Goal: Task Accomplishment & Management: Use online tool/utility

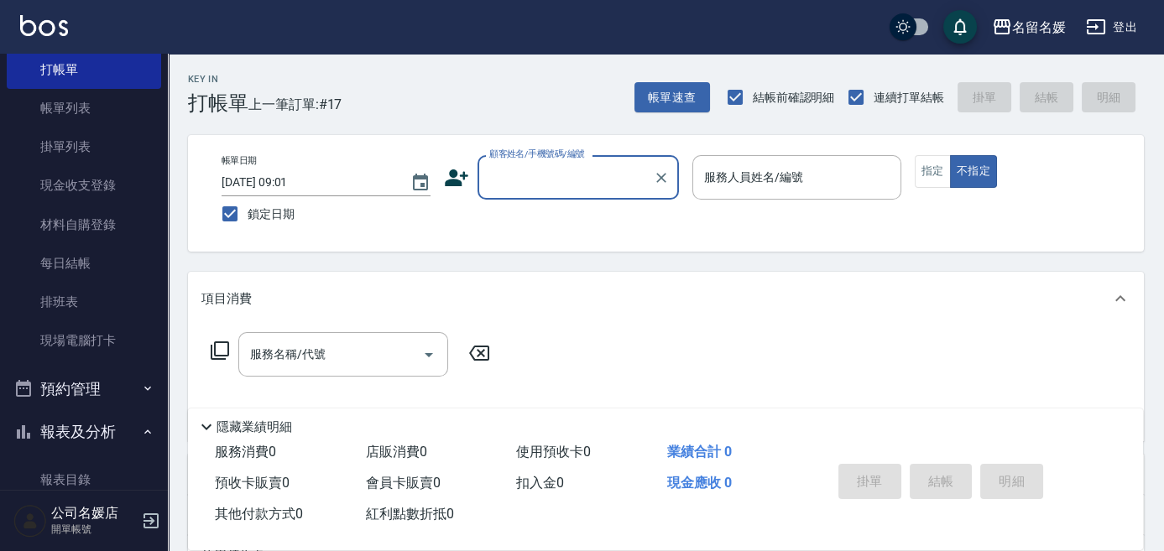
scroll to position [76, 0]
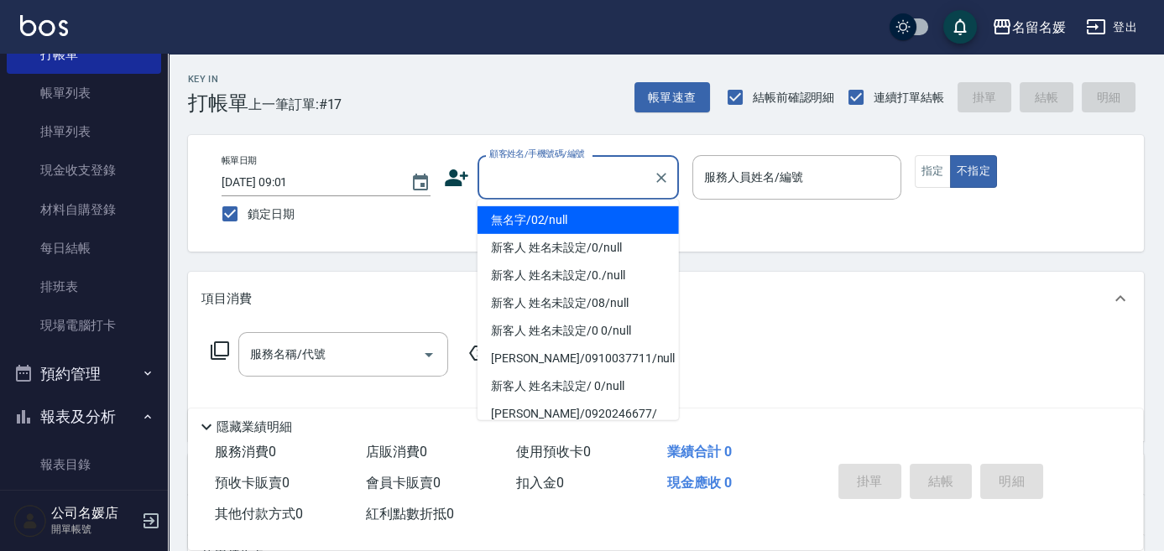
type input "無名字/02/null"
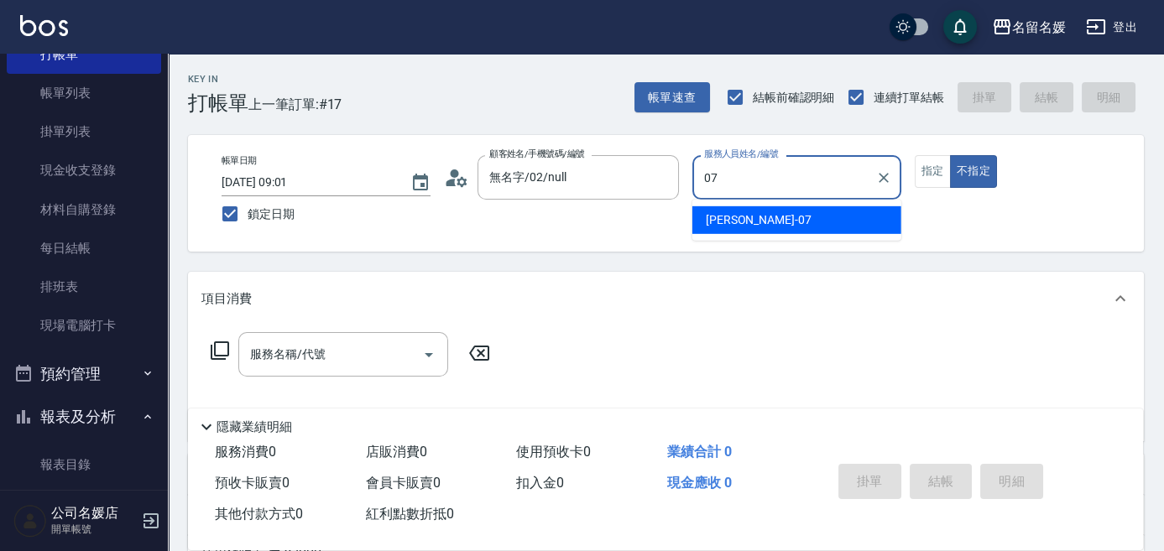
type input "07"
type button "false"
type input "[PERSON_NAME]-07"
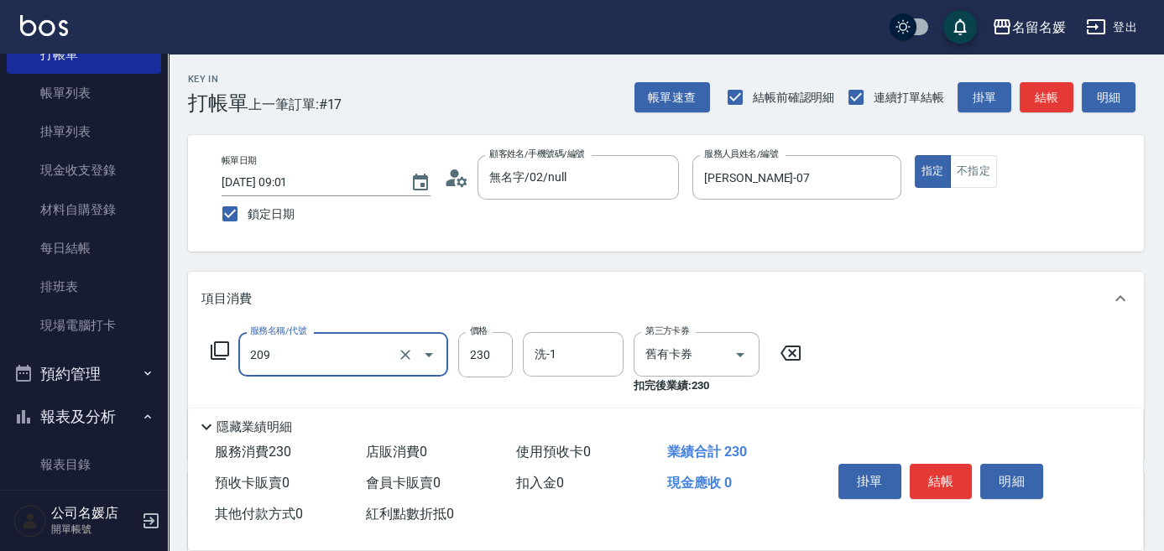
type input "洗髮券-(卡)230(209)"
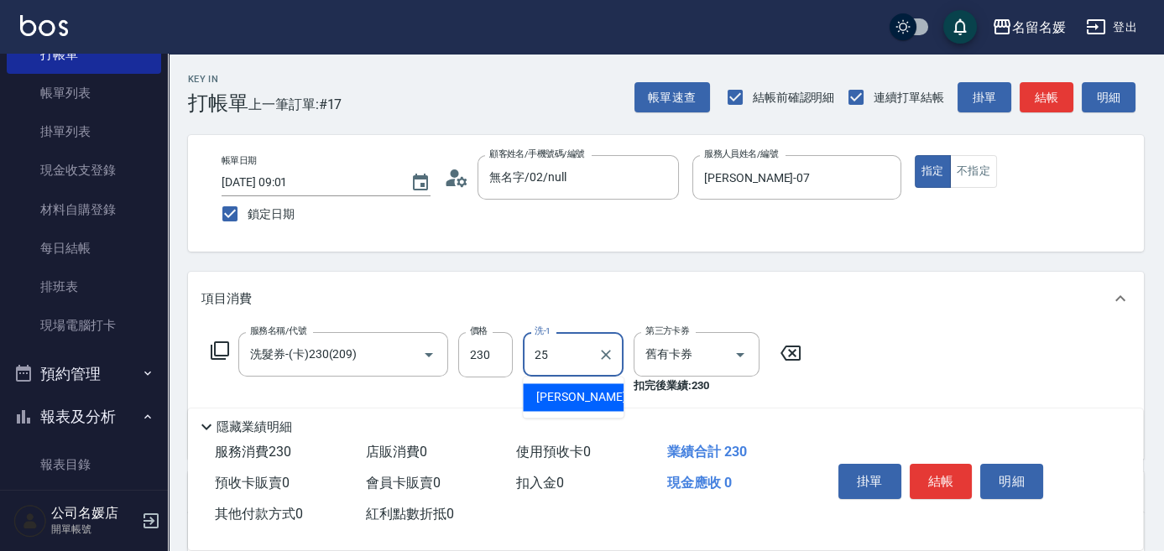
type input "[PERSON_NAME]-25"
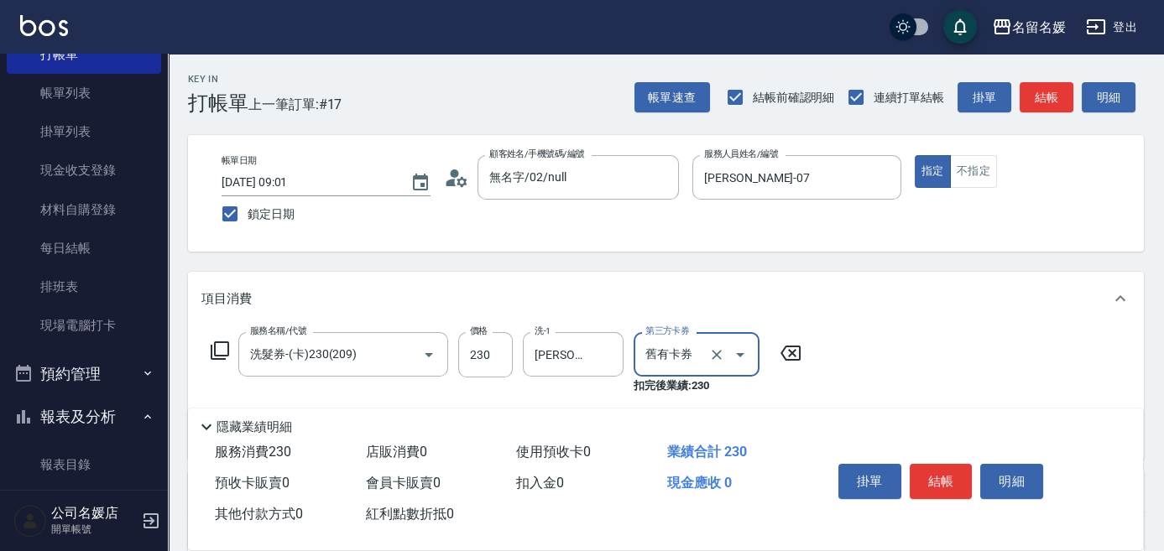
click at [214, 347] on icon at bounding box center [220, 351] width 18 height 18
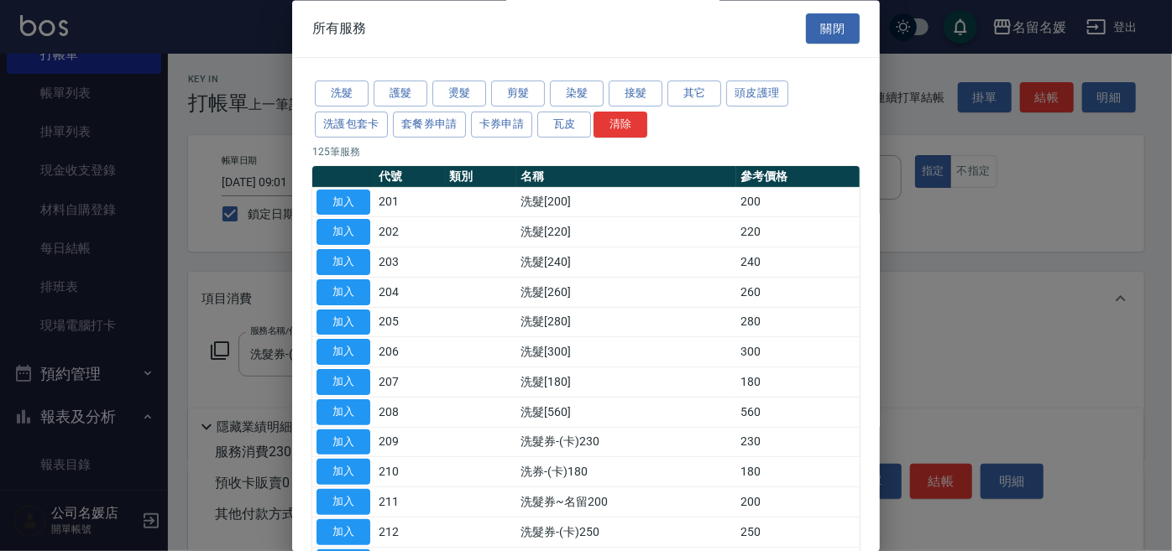
drag, startPoint x: 199, startPoint y: 418, endPoint x: 232, endPoint y: 402, distance: 36.4
click at [201, 417] on div at bounding box center [586, 275] width 1172 height 551
click at [835, 25] on button "關閉" at bounding box center [833, 28] width 54 height 31
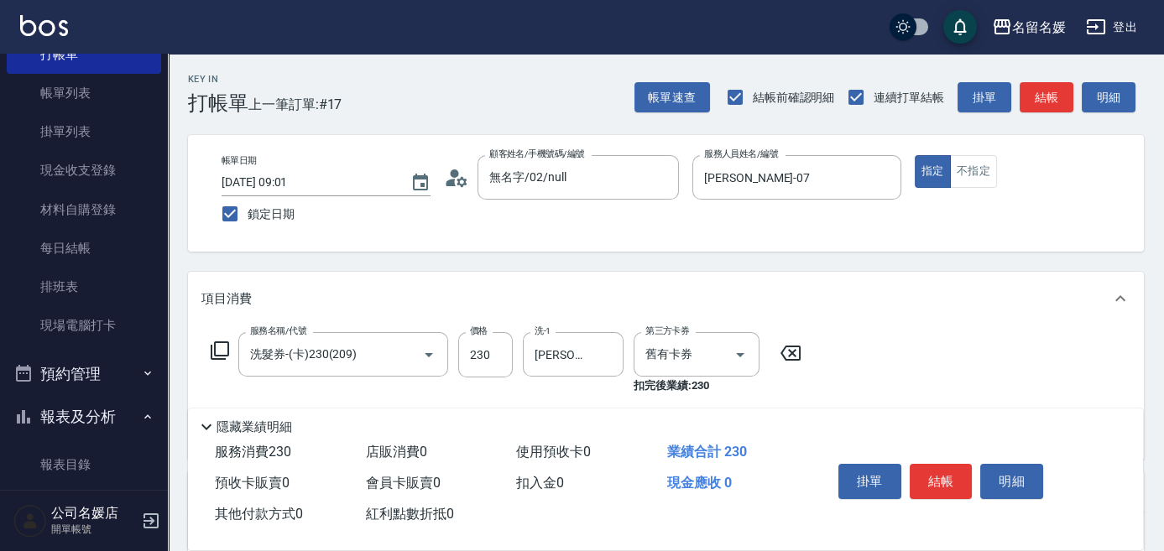
click at [215, 354] on icon at bounding box center [220, 351] width 18 height 18
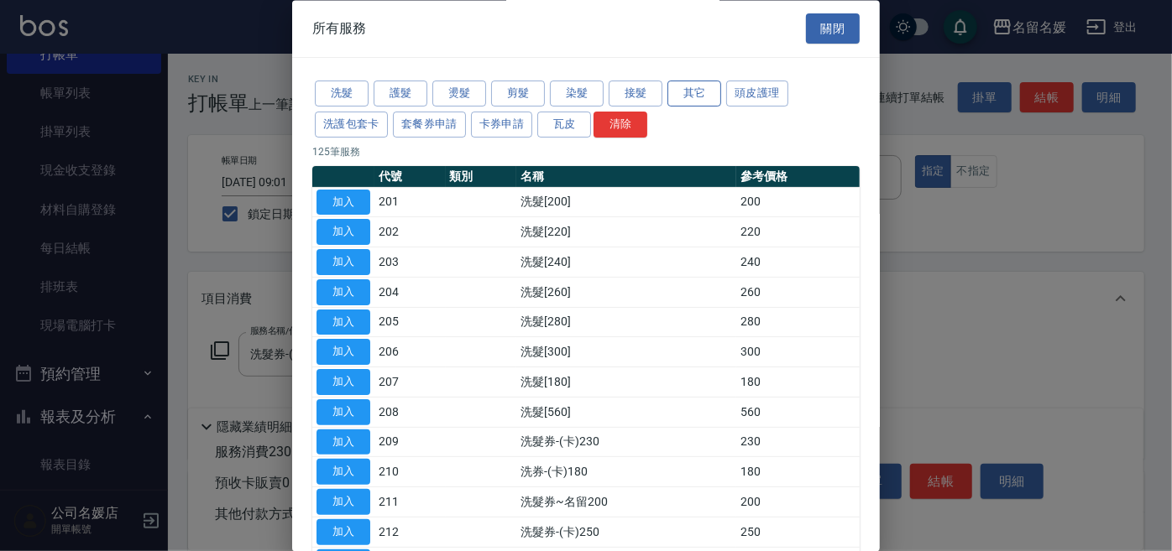
click at [695, 91] on button "其它" at bounding box center [694, 94] width 54 height 26
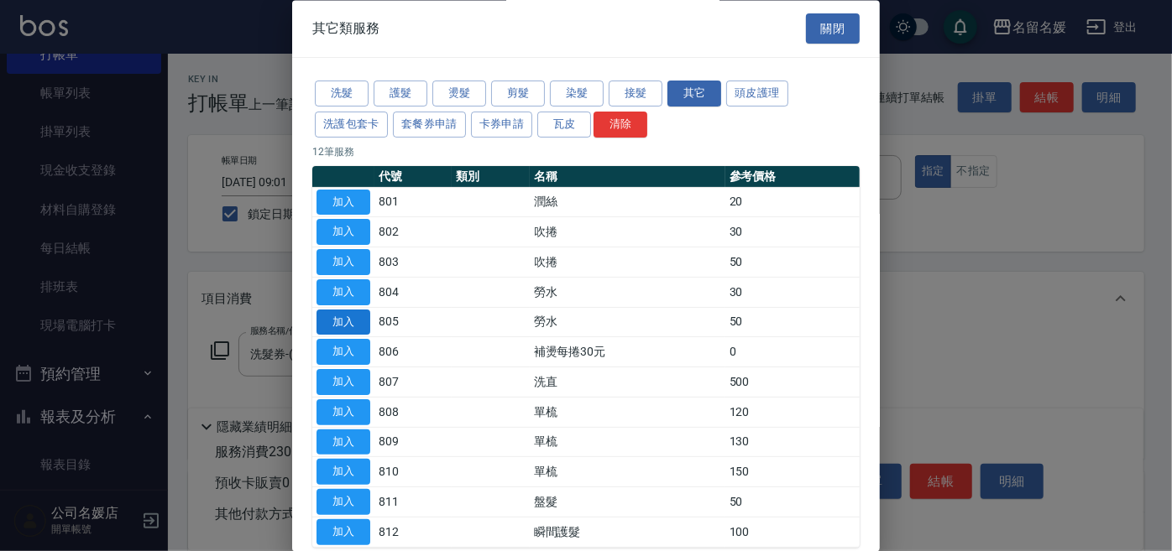
click at [347, 322] on button "加入" at bounding box center [343, 323] width 54 height 26
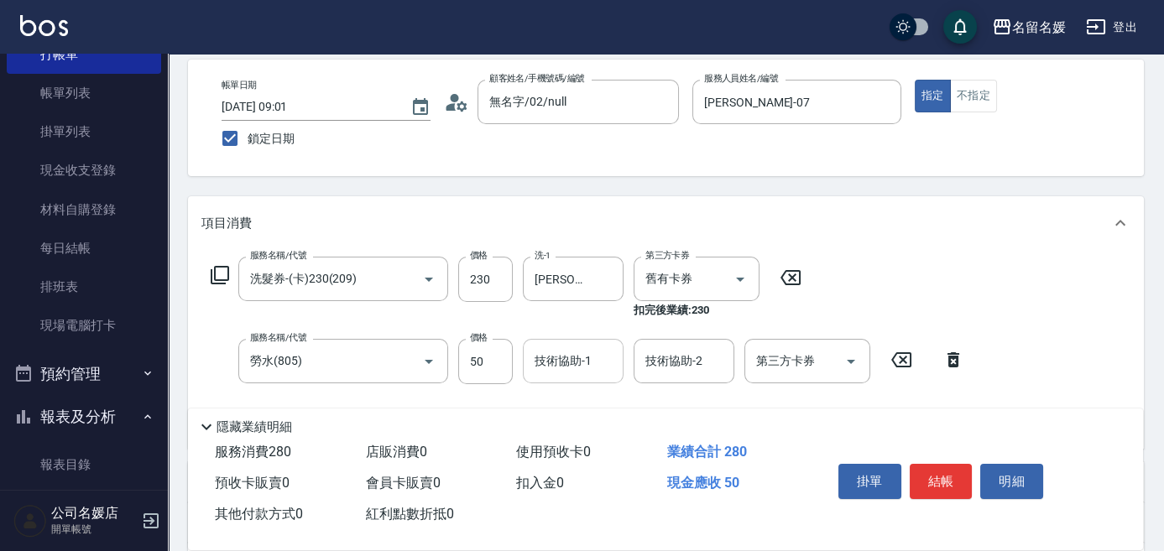
click at [547, 356] on div "技術協助-1 技術協助-1" at bounding box center [573, 361] width 101 height 44
type input "[PERSON_NAME]-25"
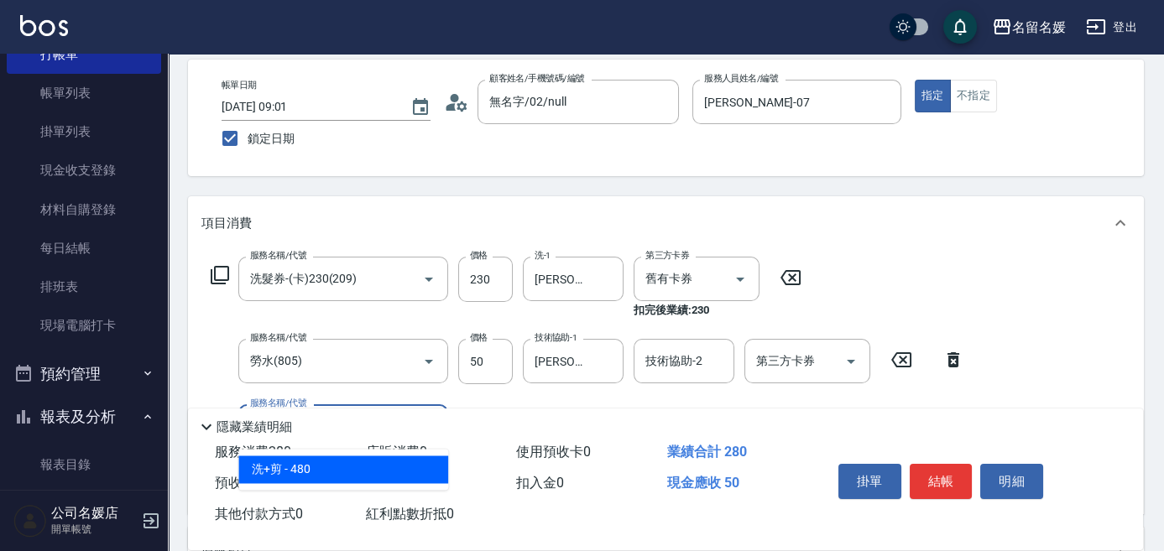
type input "4"
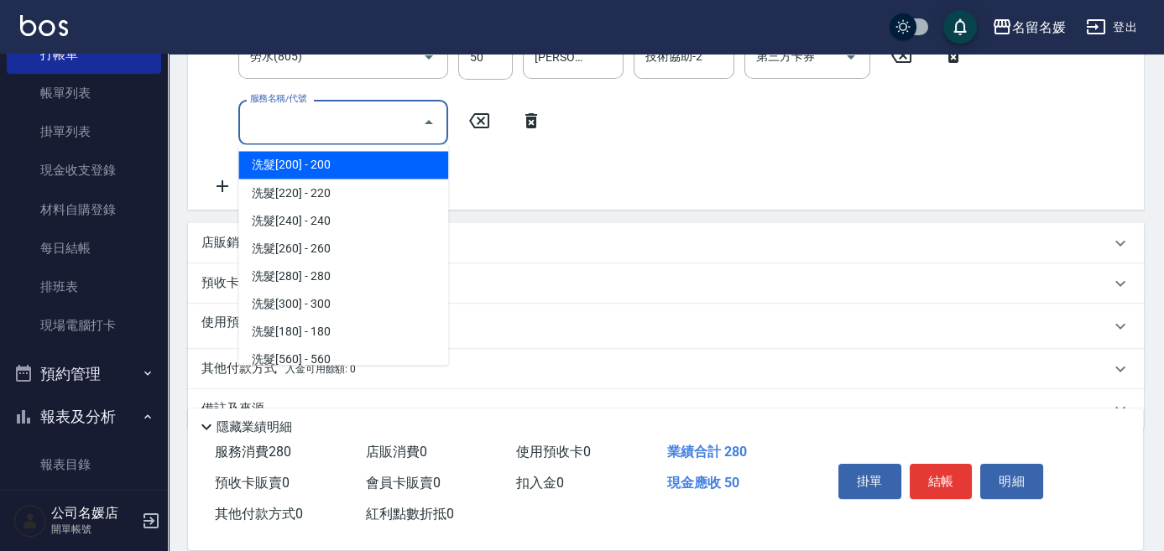
scroll to position [416, 0]
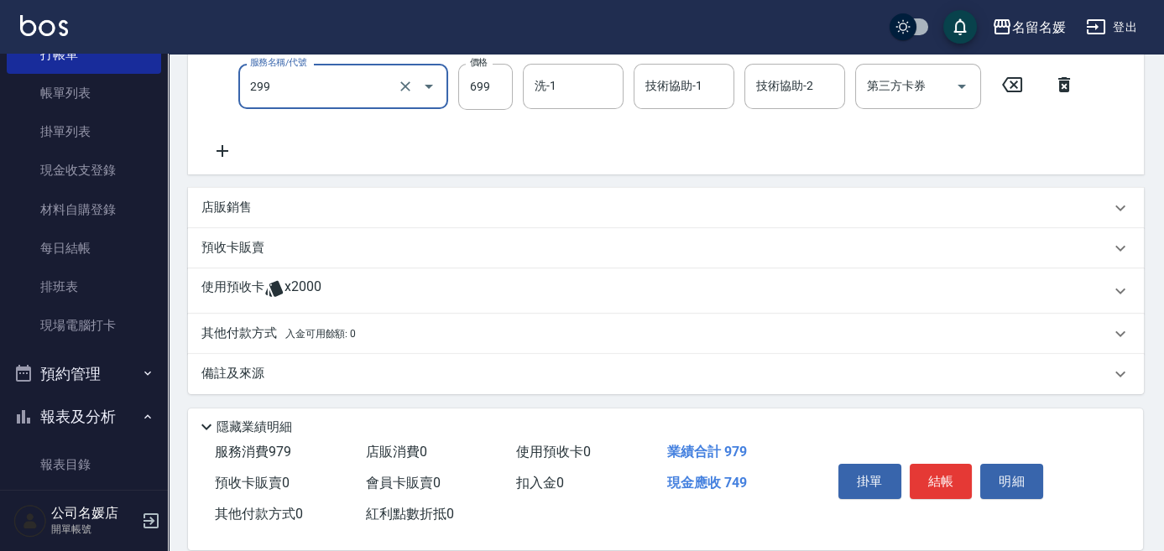
type input "滾珠洗髮699(299)"
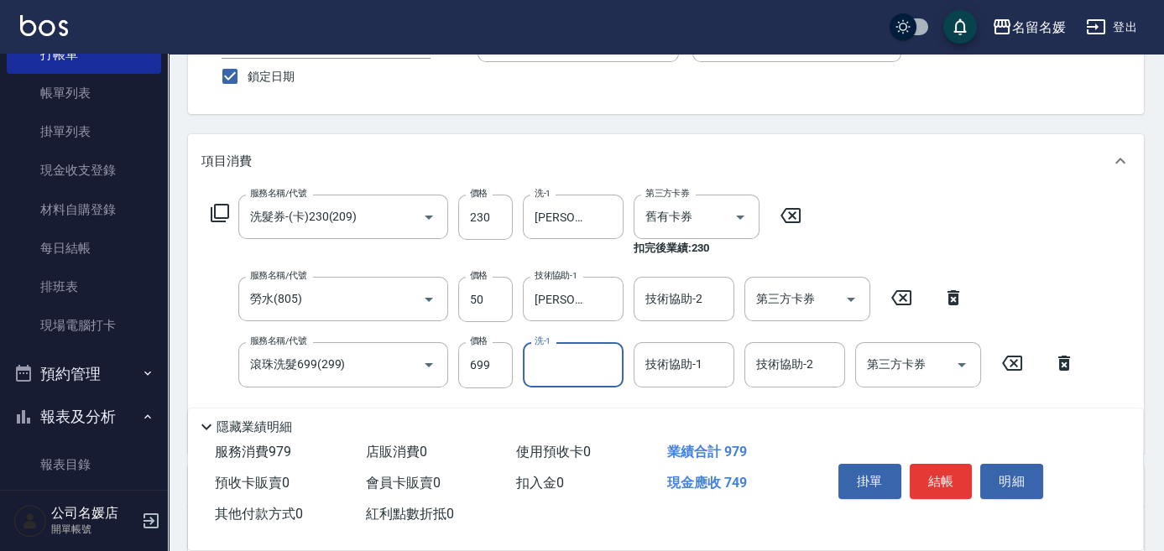
scroll to position [154, 0]
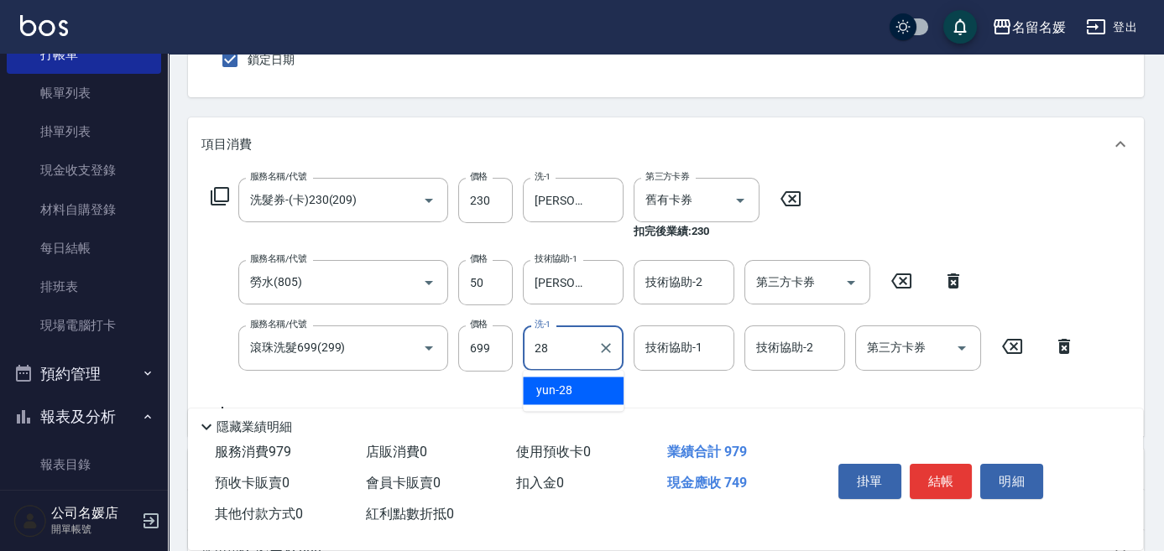
type input "28"
type input "2"
type input "yun-28"
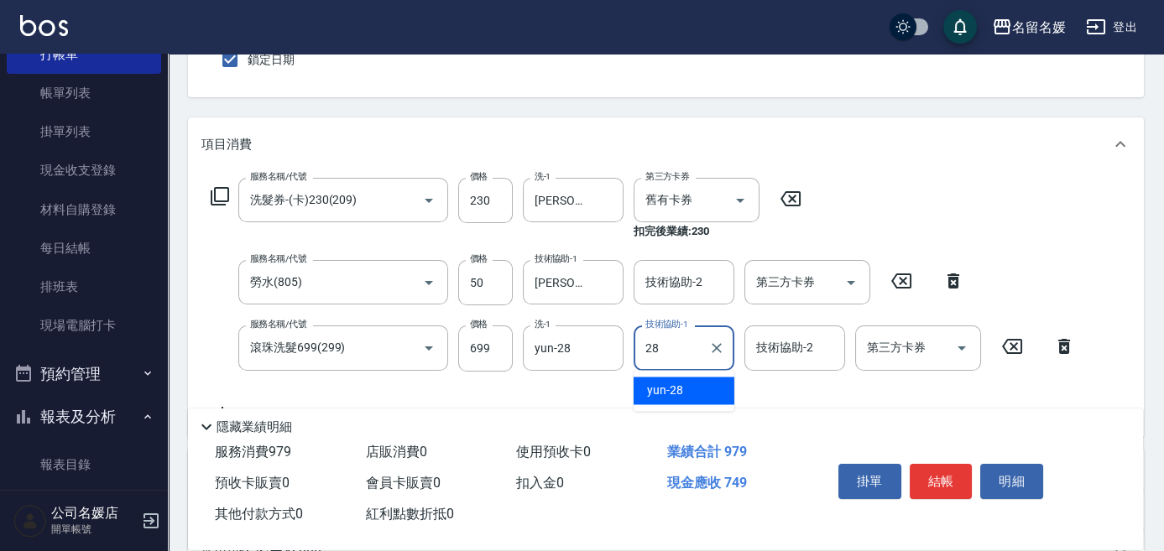
type input "yun-28"
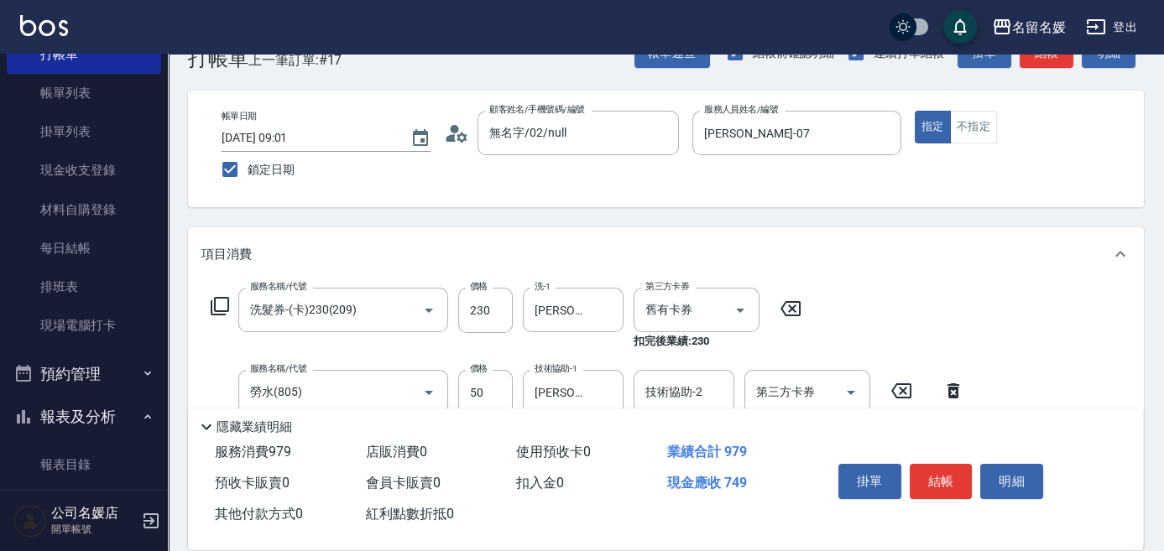
scroll to position [0, 0]
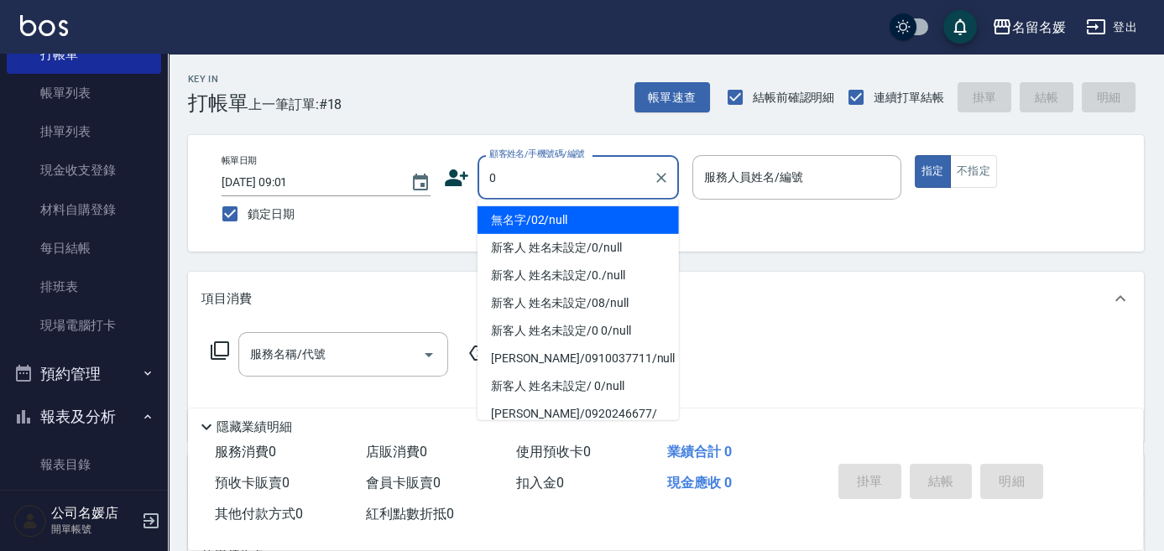
type input "0"
type input "04"
type button "true"
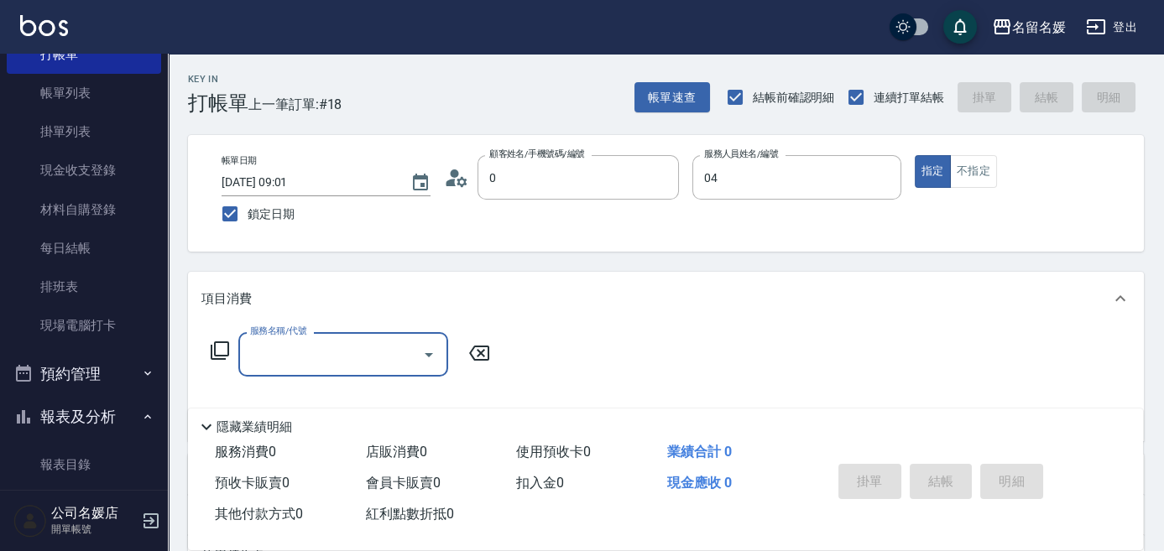
type input "無名字/02/null"
type input "[PERSON_NAME]-04"
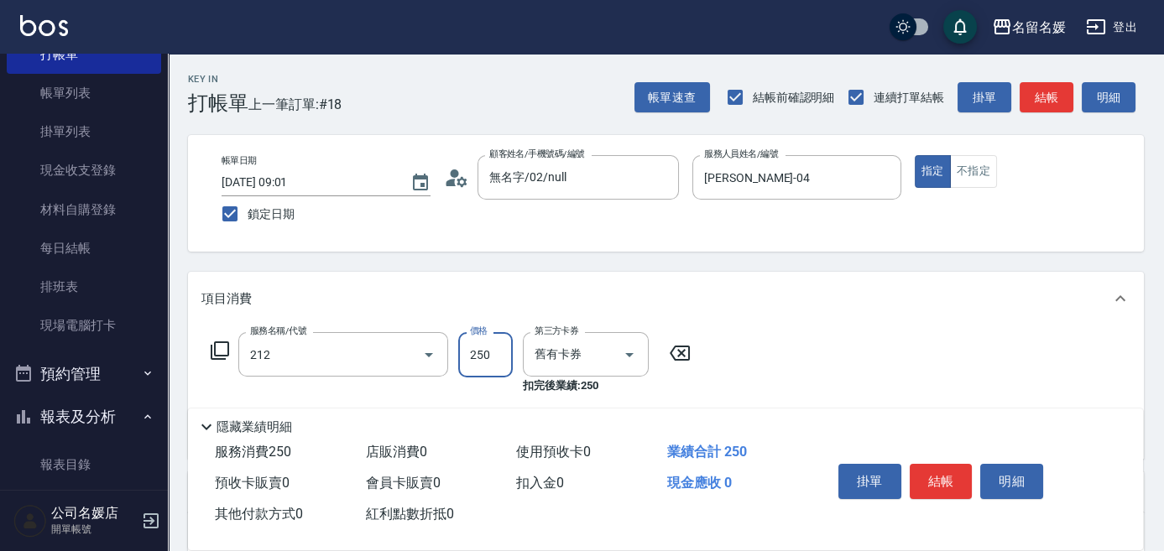
type input "洗髮券-(卡)250(212)"
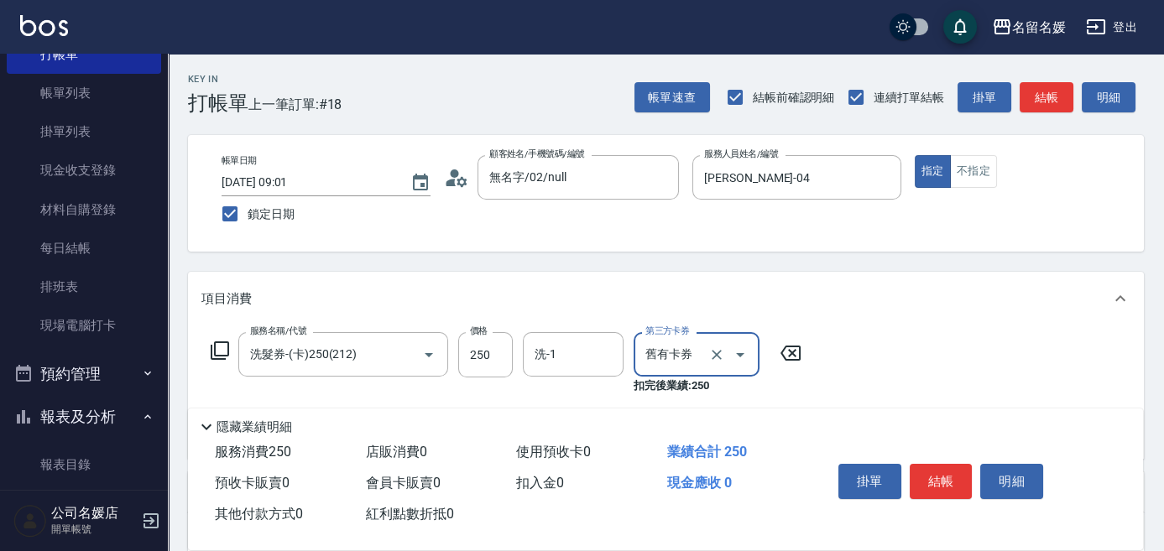
click at [541, 349] on div "洗-1 洗-1" at bounding box center [573, 354] width 101 height 44
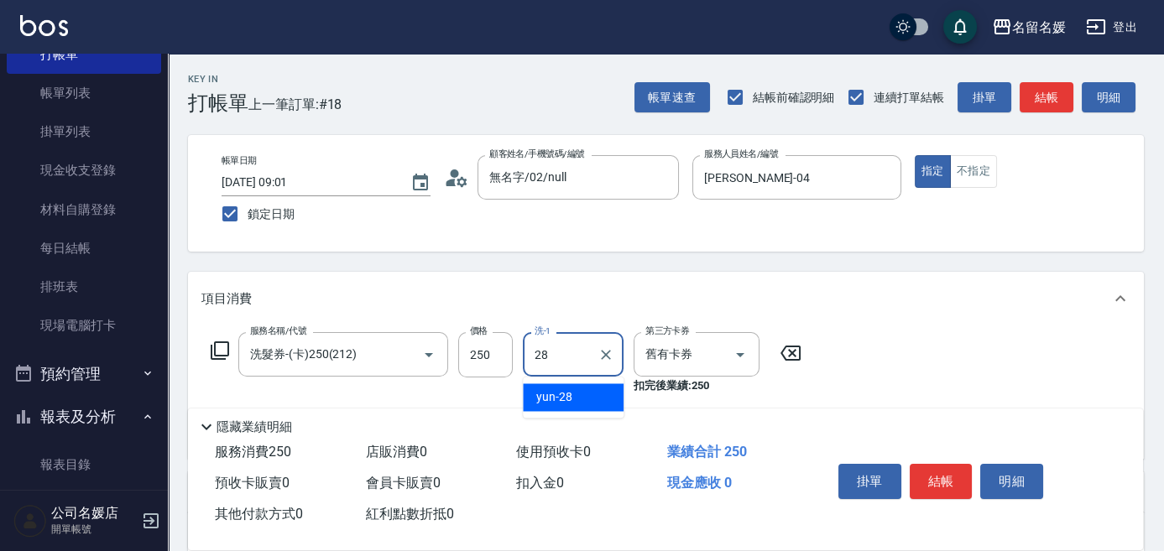
type input "yun-28"
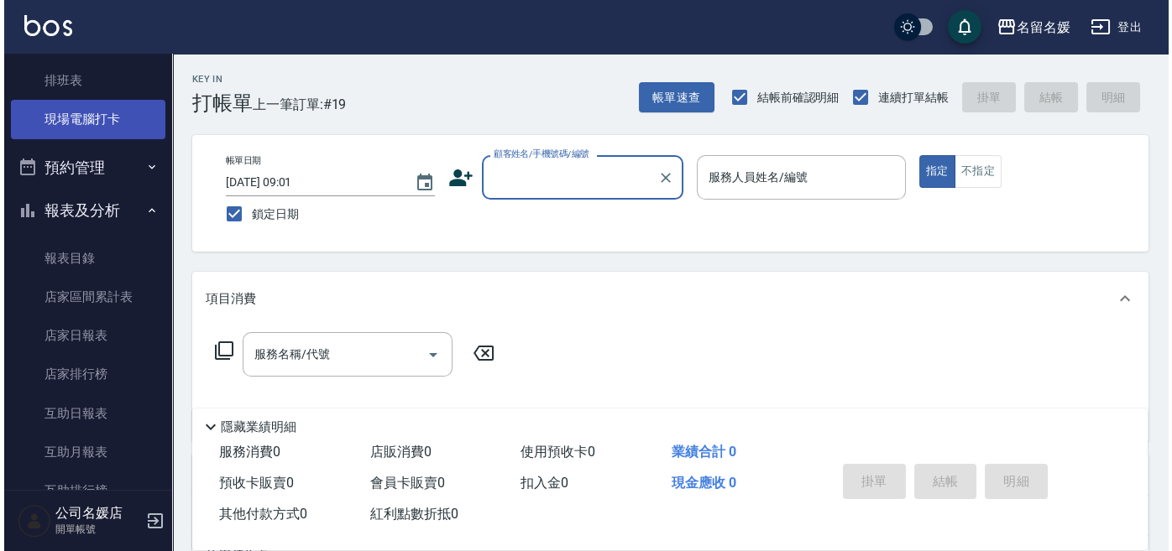
scroll to position [381, 0]
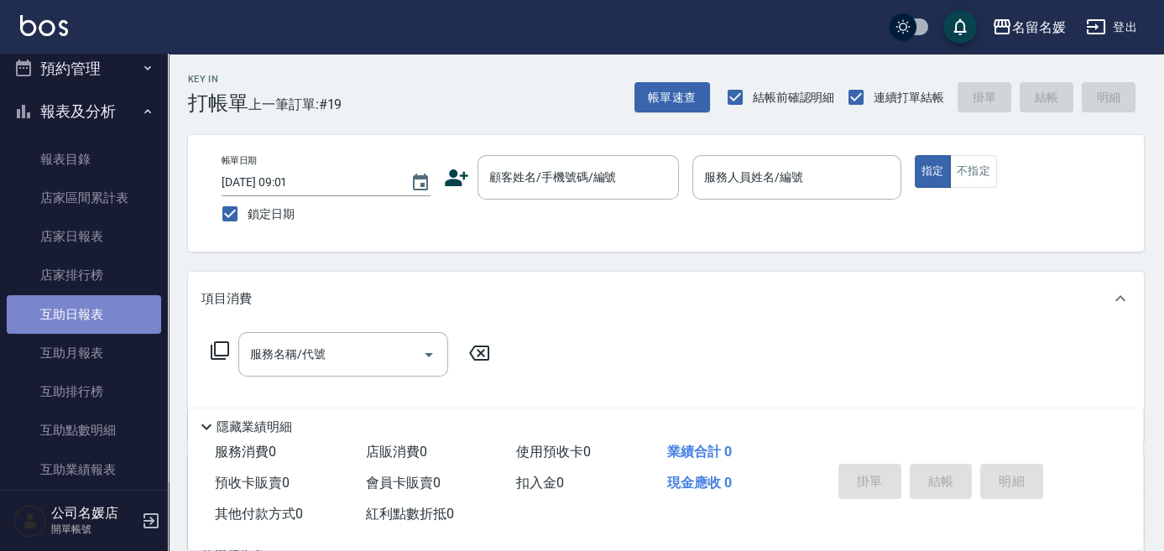
click at [121, 314] on link "互助日報表" at bounding box center [84, 314] width 154 height 39
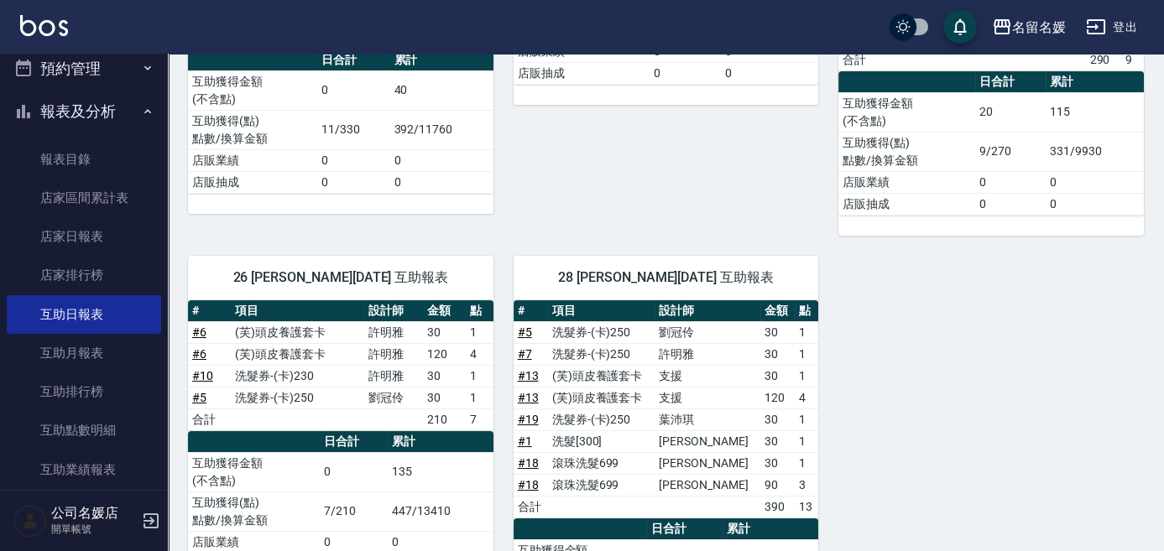
scroll to position [430, 0]
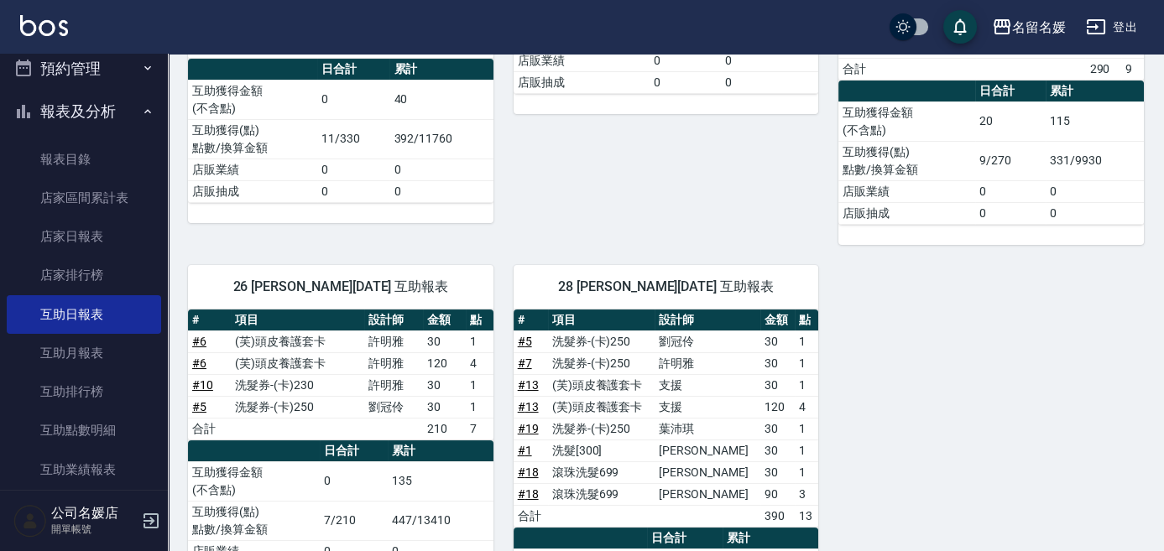
drag, startPoint x: 745, startPoint y: 311, endPoint x: 1093, endPoint y: 347, distance: 350.2
click at [1093, 347] on div "21 [PERSON_NAME][DATE] 互助報表 # 項目 設計師 金額 點 # 5 洗髮券-(卡)250 [PERSON_NAME]30 1 # 8 …" at bounding box center [656, 245] width 976 height 895
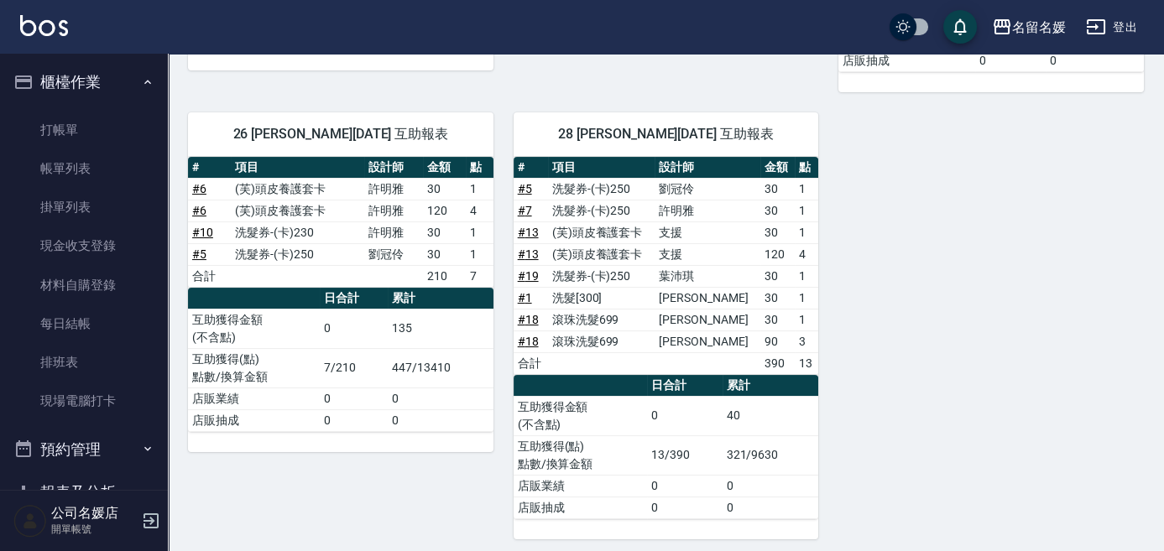
scroll to position [0, 0]
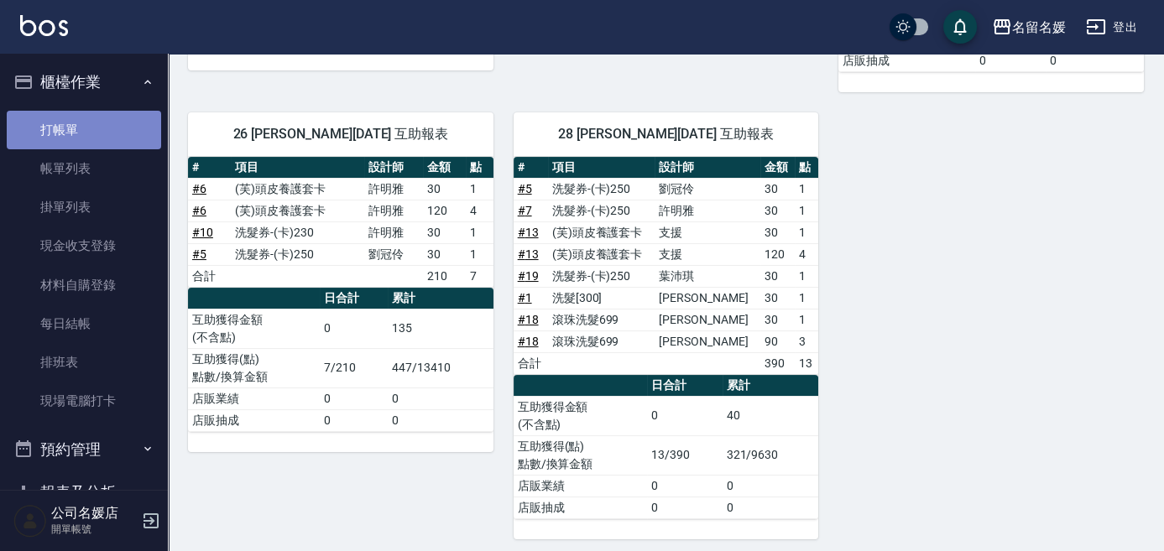
click at [92, 122] on link "打帳單" at bounding box center [84, 130] width 154 height 39
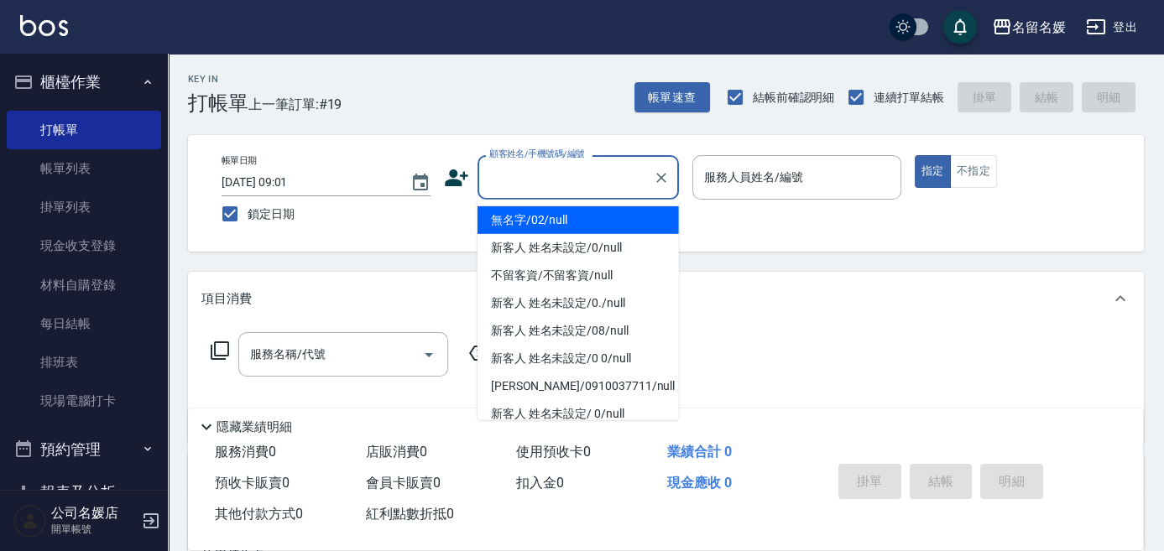
type input "0"
type input "無名字/02/null"
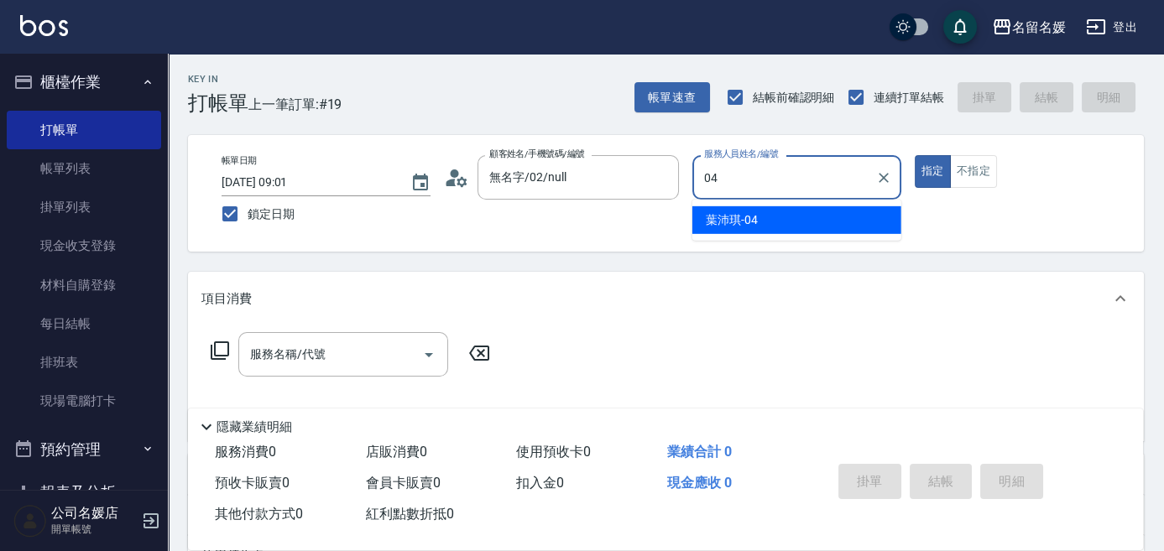
type input "04"
type button "true"
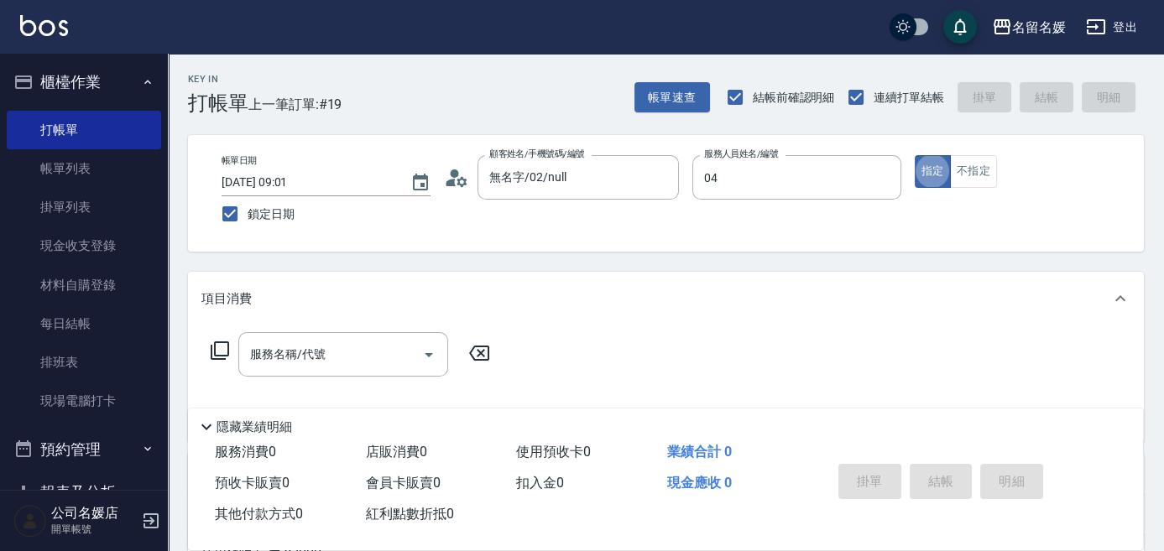
type input "[PERSON_NAME]-04"
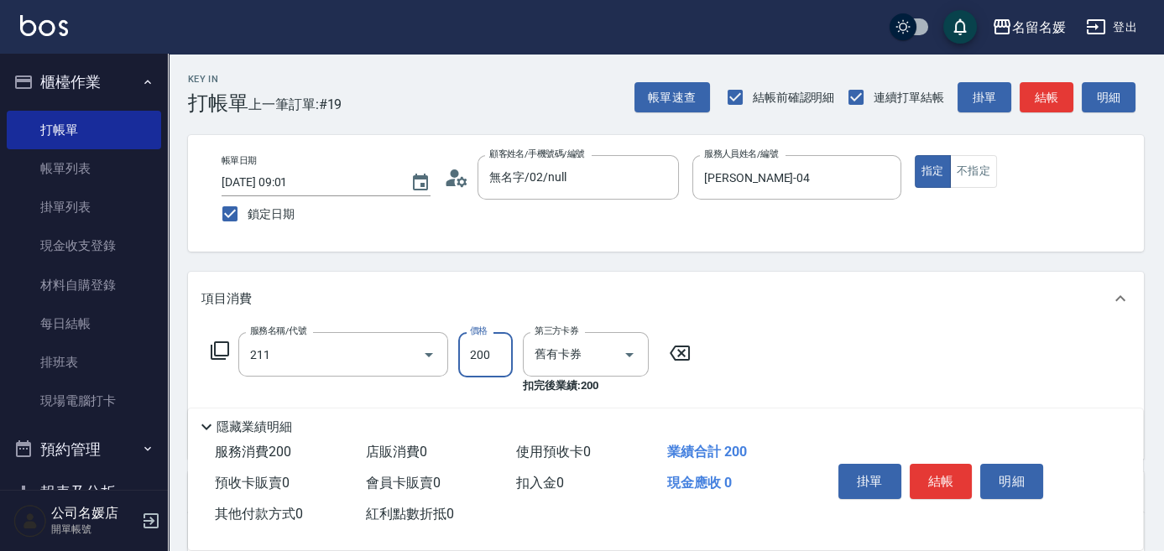
type input "洗髮券~名留200(211)"
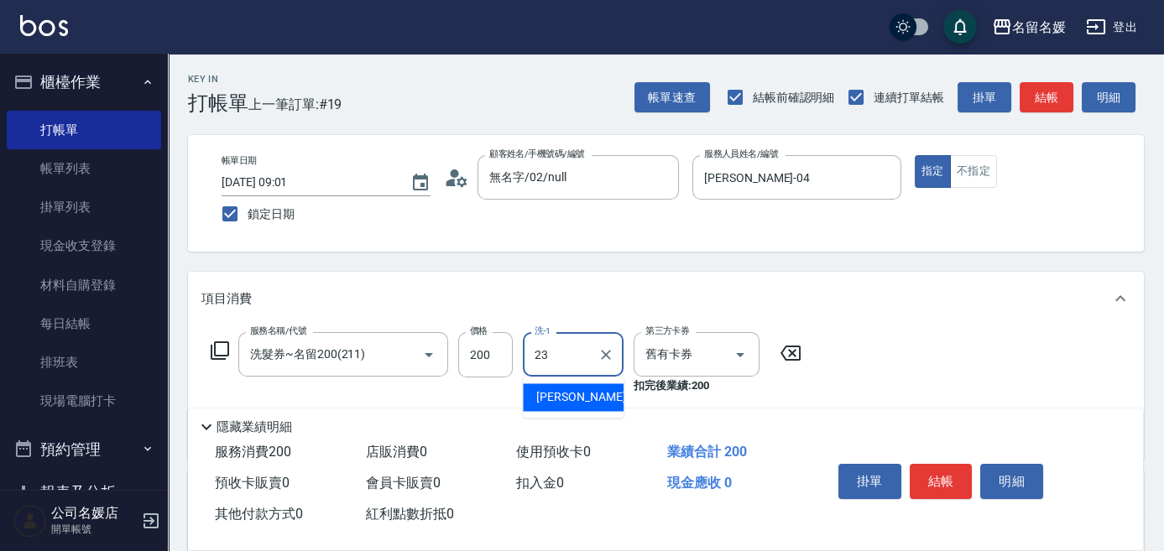
type input "[PERSON_NAME]-23"
